Goal: Information Seeking & Learning: Learn about a topic

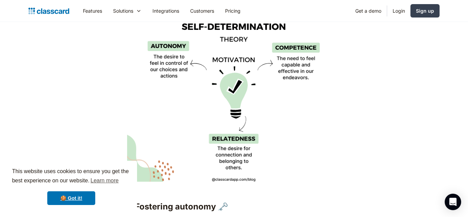
scroll to position [1023, 0]
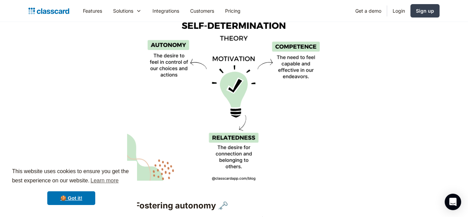
click at [225, 93] on img at bounding box center [233, 97] width 213 height 168
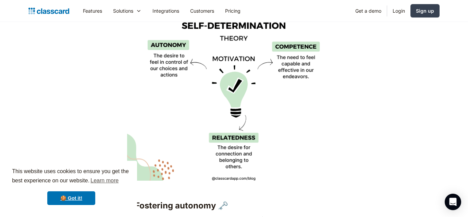
click at [249, 80] on img at bounding box center [233, 97] width 213 height 168
click at [223, 76] on img at bounding box center [233, 97] width 213 height 168
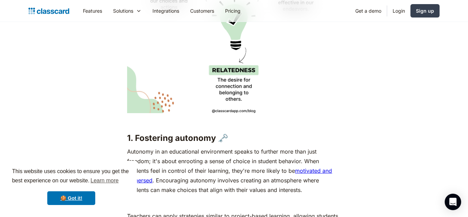
scroll to position [1089, 0]
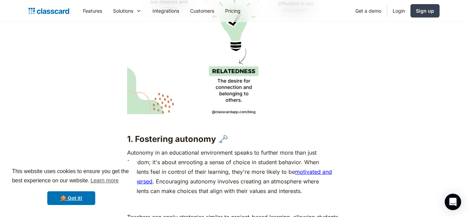
click at [214, 69] on img at bounding box center [233, 30] width 213 height 168
click at [224, 78] on img at bounding box center [233, 30] width 213 height 168
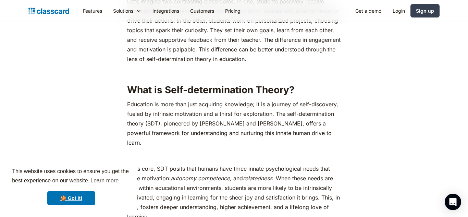
scroll to position [354, 0]
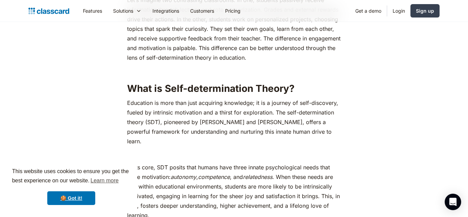
click at [337, 86] on h2 "What is Self-determination Theory?" at bounding box center [233, 88] width 213 height 12
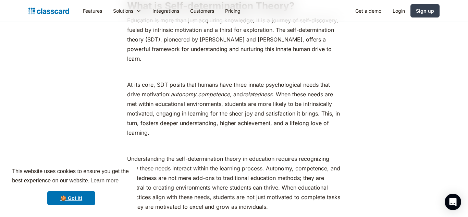
scroll to position [438, 0]
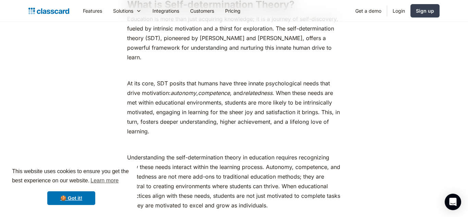
click at [337, 86] on p "At its core, SDT posits that humans have three innate psychological needs that …" at bounding box center [233, 107] width 213 height 58
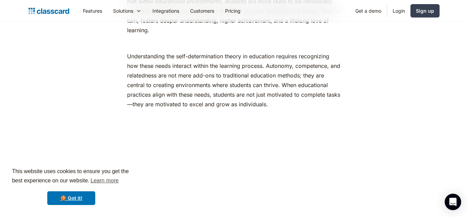
scroll to position [542, 0]
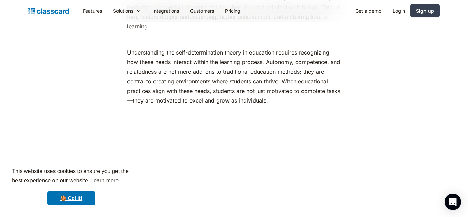
click at [337, 86] on p "Understanding the self-determination theory in education requires recognizing h…" at bounding box center [233, 81] width 213 height 67
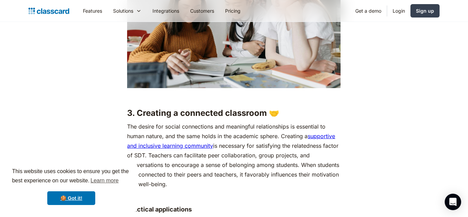
scroll to position [1901, 0]
